Goal: Entertainment & Leisure: Consume media (video, audio)

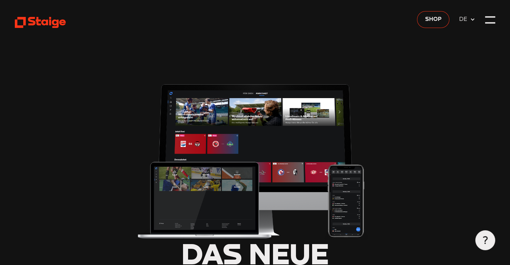
type input "0.8"
click at [488, 22] on div at bounding box center [490, 20] width 10 height 10
type input "0.8"
